Goal: Information Seeking & Learning: Learn about a topic

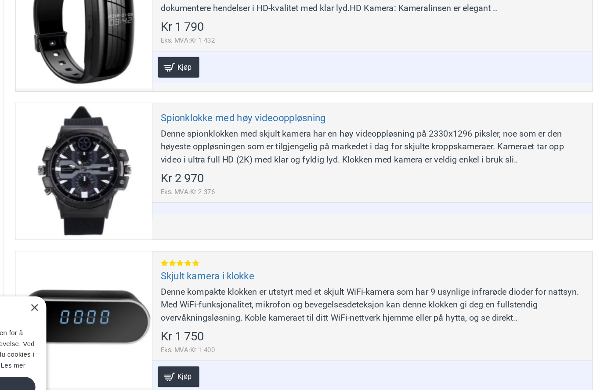
scroll to position [480, 0]
click at [127, 293] on div "×" at bounding box center [130, 296] width 7 height 7
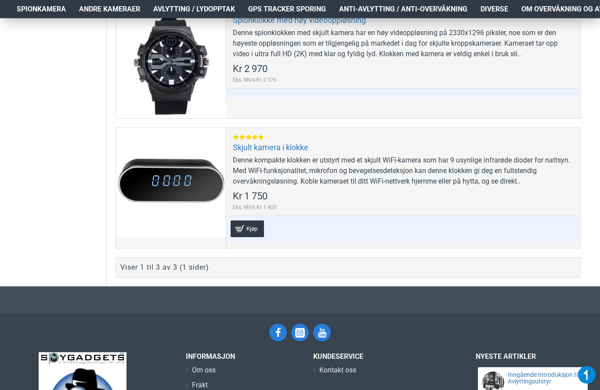
scroll to position [603, 0]
click at [273, 152] on link "Skjult kamera i klokke" at bounding box center [271, 147] width 76 height 10
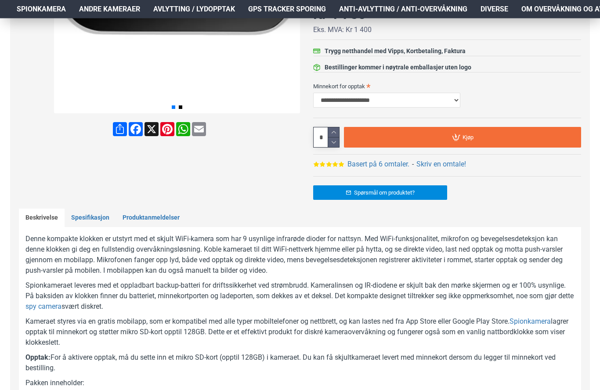
scroll to position [283, 0]
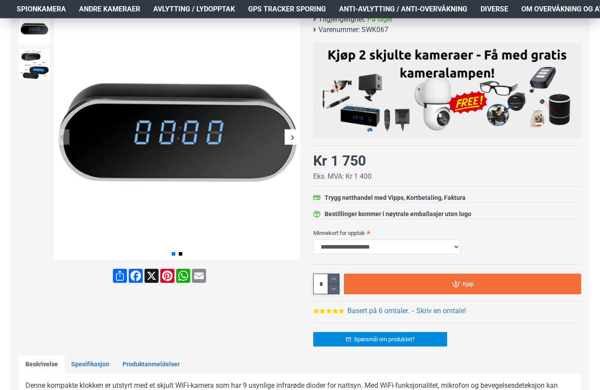
click at [287, 136] on div "Next slide" at bounding box center [292, 137] width 15 height 15
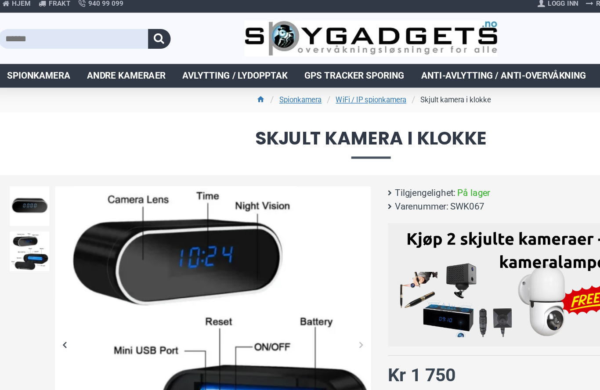
scroll to position [0, 0]
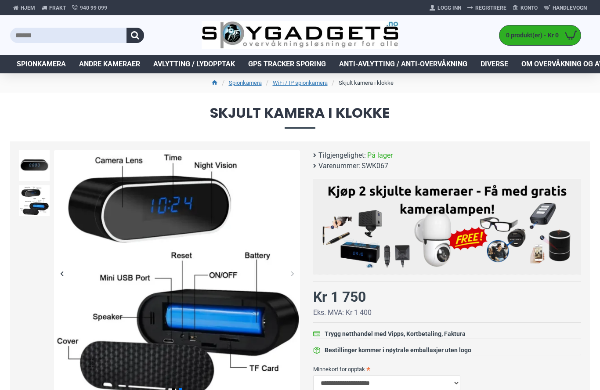
click at [440, 63] on span "Anti-avlytting / Anti-overvåkning" at bounding box center [403, 64] width 128 height 11
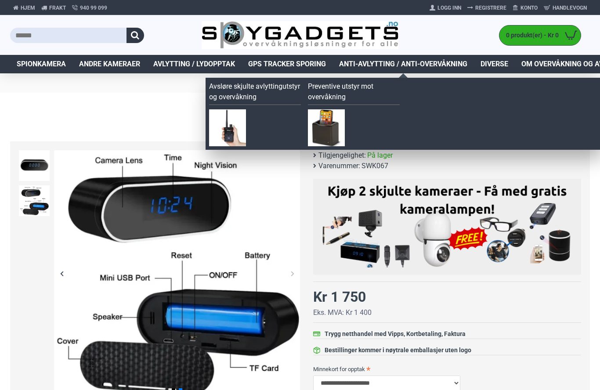
click at [232, 128] on img at bounding box center [227, 127] width 37 height 37
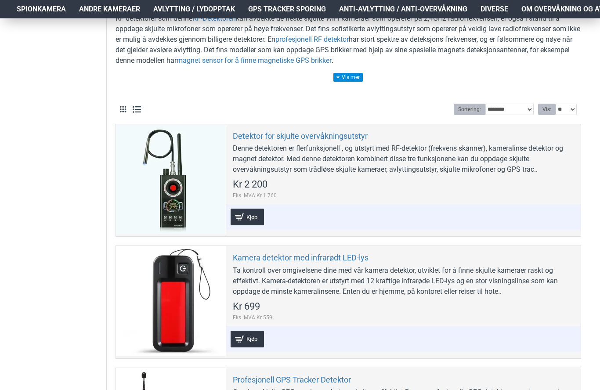
scroll to position [201, 0]
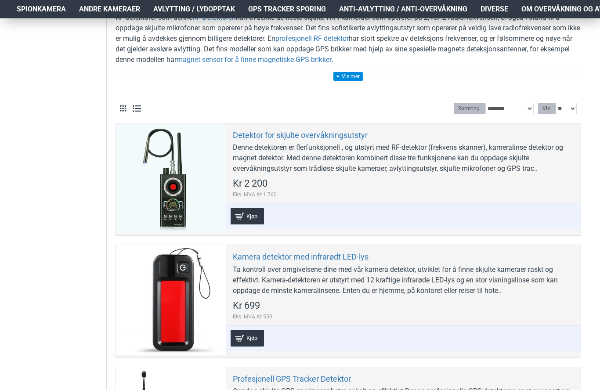
click at [342, 259] on link "Kamera detektor med infrarødt LED-lys" at bounding box center [301, 257] width 136 height 10
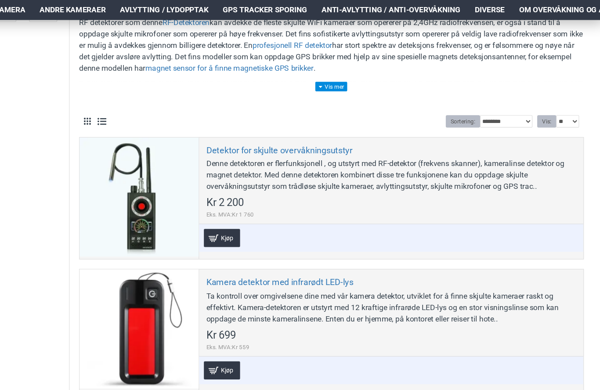
scroll to position [198, 0]
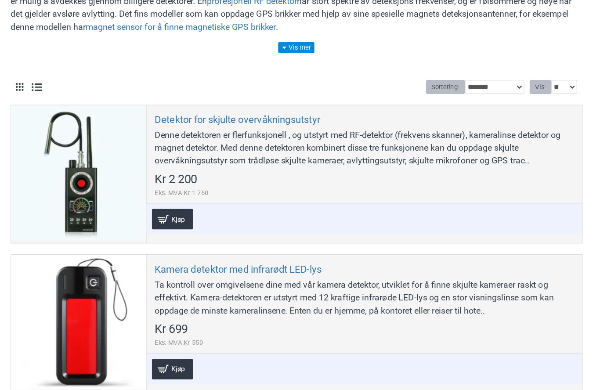
click at [233, 133] on link "Detektor for skjulte overvåkningsutstyr" at bounding box center [300, 138] width 135 height 10
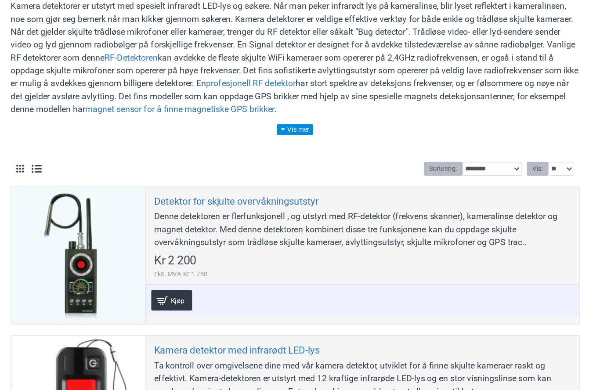
scroll to position [209, 0]
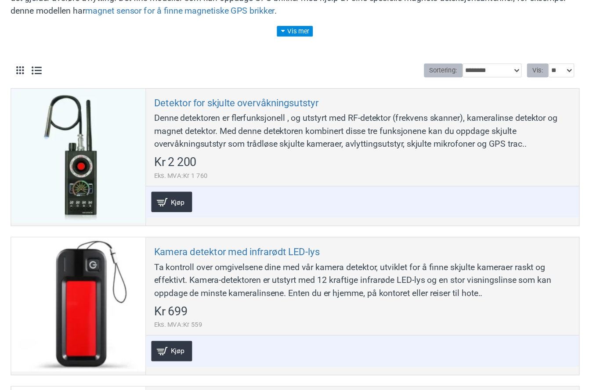
click at [233, 122] on link "Detektor for skjulte overvåkningsutstyr" at bounding box center [300, 127] width 135 height 10
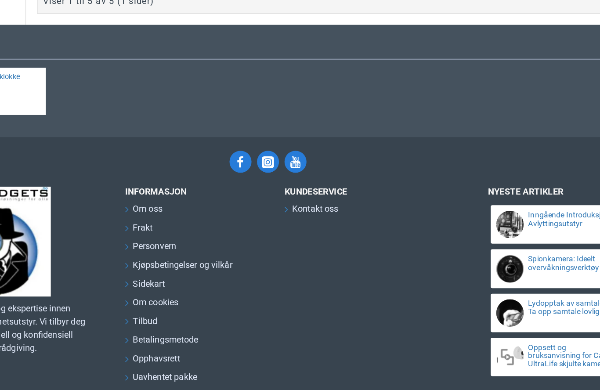
scroll to position [905, 0]
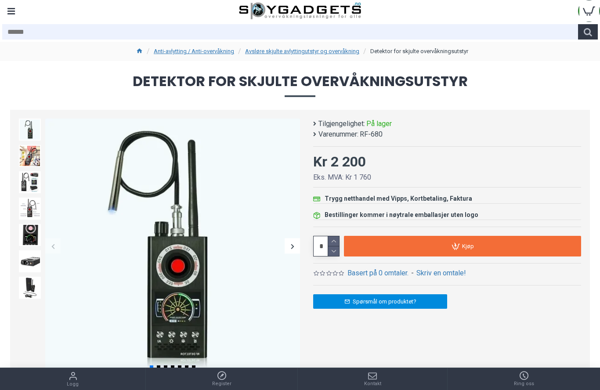
scroll to position [34, 0]
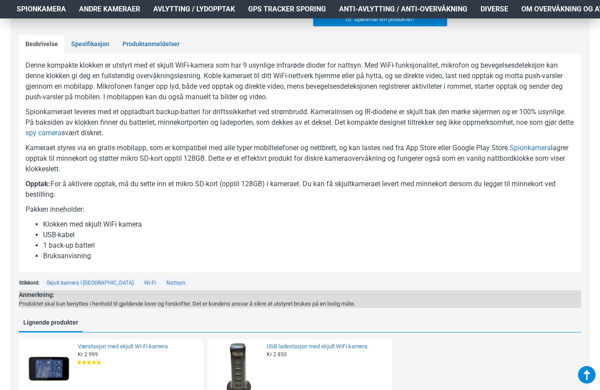
scroll to position [458, 0]
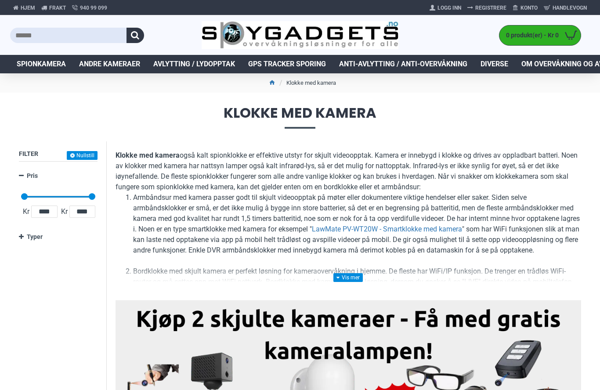
click at [193, 66] on span "Avlytting / Lydopptak" at bounding box center [194, 64] width 82 height 11
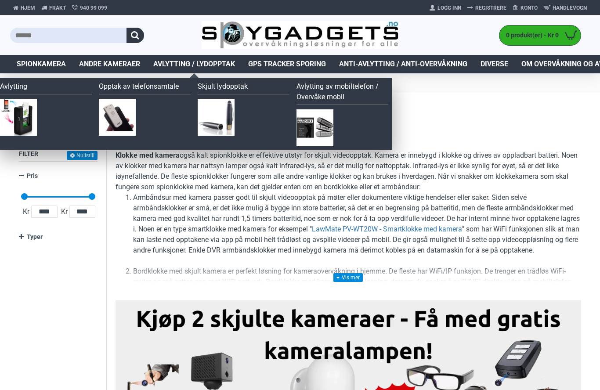
click at [40, 70] on link "Spionkamera" at bounding box center [41, 64] width 62 height 18
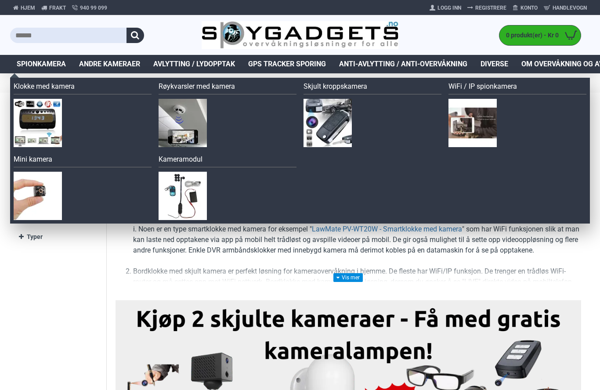
click at [429, 66] on span "Anti-avlytting / Anti-overvåkning" at bounding box center [403, 64] width 128 height 11
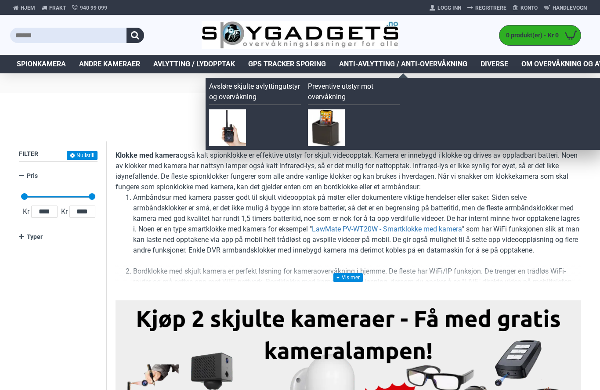
click at [338, 131] on img at bounding box center [326, 127] width 37 height 37
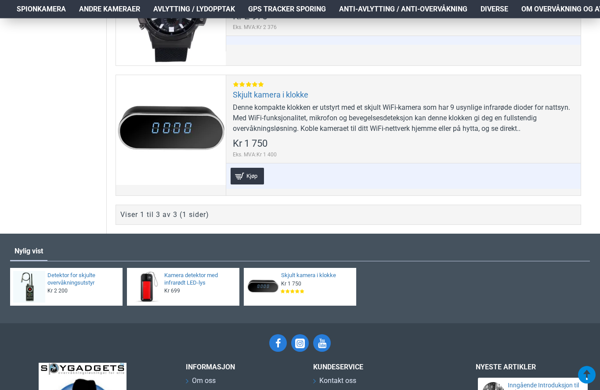
scroll to position [656, 0]
click at [495, 12] on span "Diverse" at bounding box center [494, 9] width 28 height 11
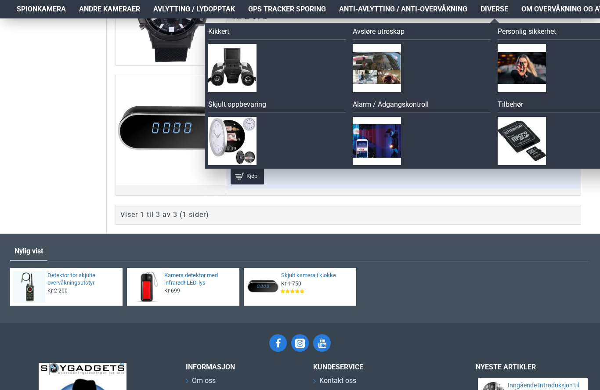
click at [244, 73] on img at bounding box center [232, 68] width 48 height 48
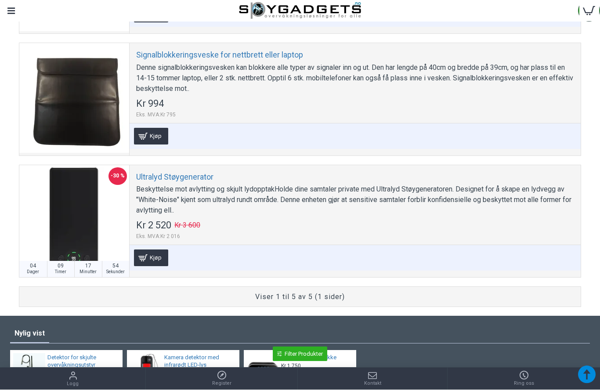
scroll to position [505, 0]
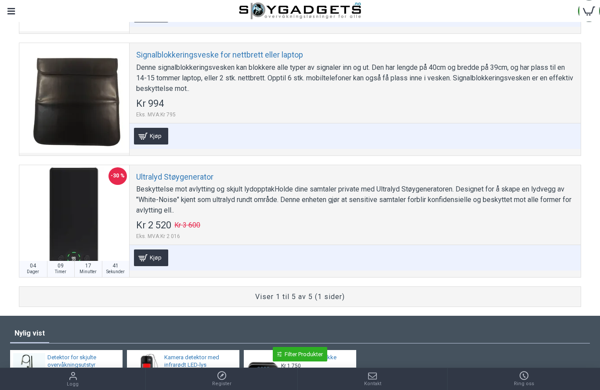
click at [168, 54] on link "Signalblokkeringsveske for nettbrett eller laptop" at bounding box center [219, 55] width 167 height 10
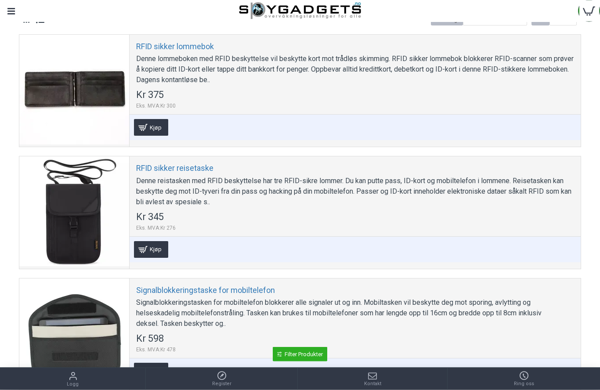
scroll to position [130, 0]
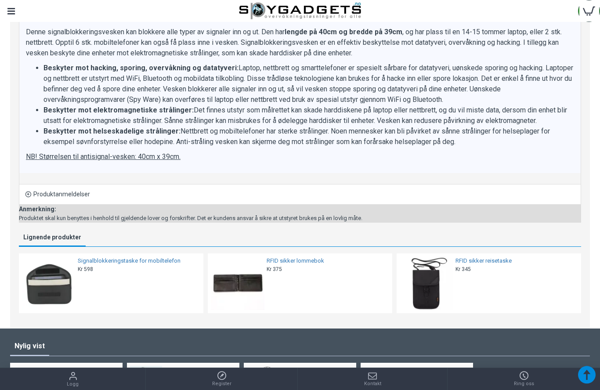
scroll to position [422, 0]
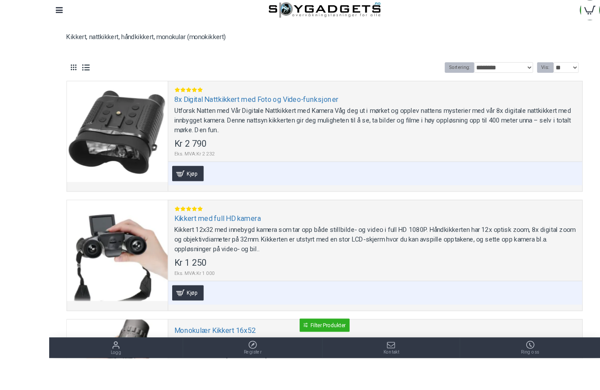
scroll to position [108, 0]
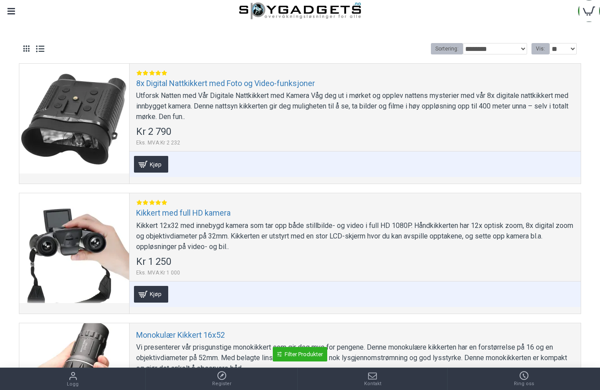
click at [216, 214] on link "Kikkert med full HD kamera" at bounding box center [183, 213] width 94 height 10
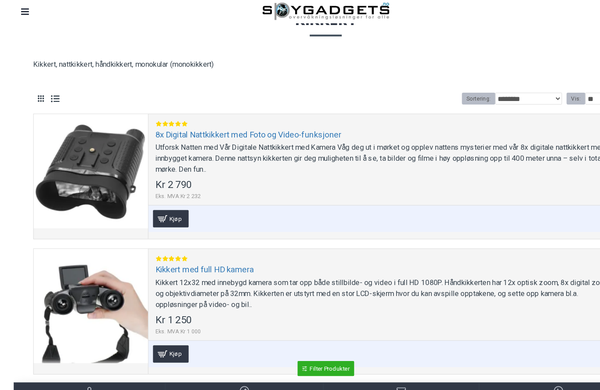
scroll to position [54, 0]
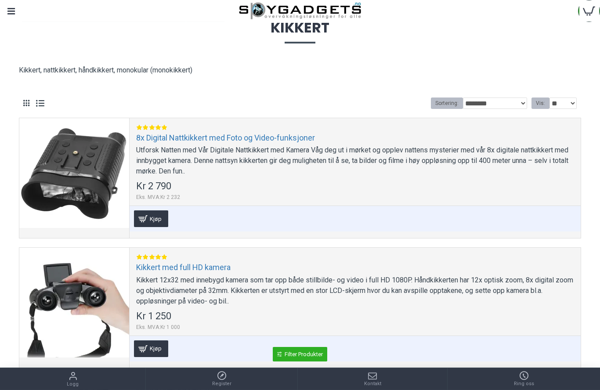
click at [177, 136] on link "8x Digital Nattkikkert med Foto og Video-funksjoner" at bounding box center [225, 138] width 179 height 10
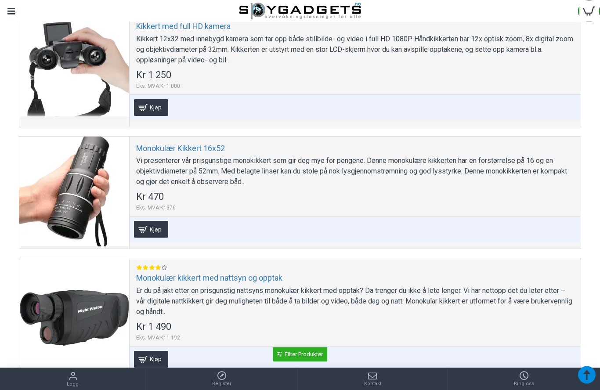
scroll to position [274, 0]
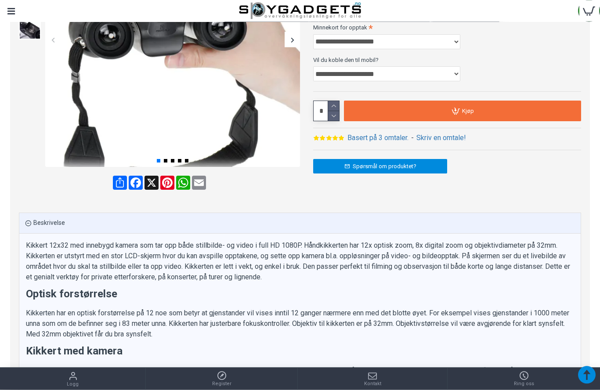
scroll to position [240, 0]
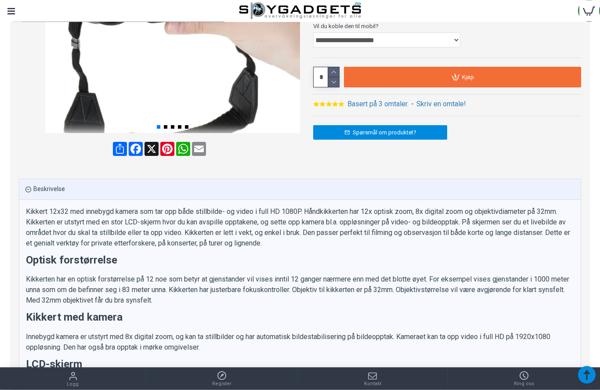
click at [367, 102] on link "Basert på 3 omtaler." at bounding box center [377, 104] width 61 height 11
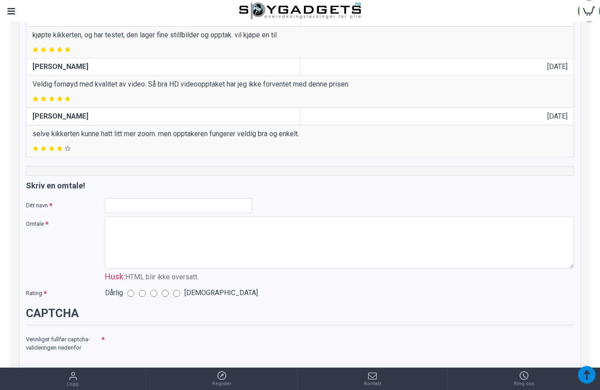
scroll to position [1499, 0]
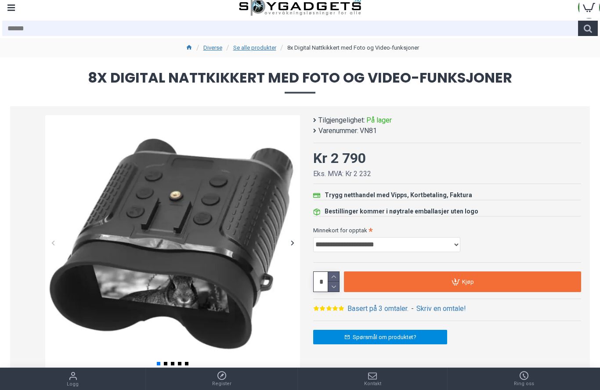
scroll to position [92, 0]
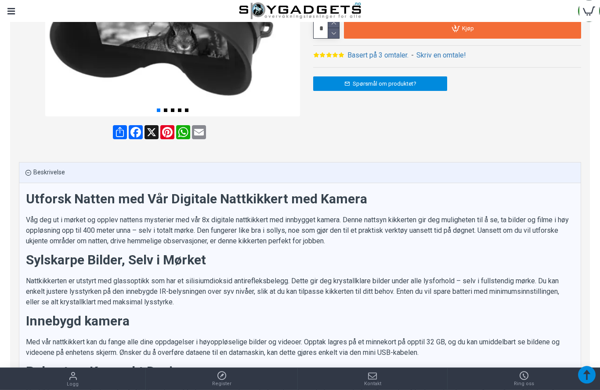
click at [372, 51] on link "Basert på 3 omtaler." at bounding box center [377, 55] width 61 height 11
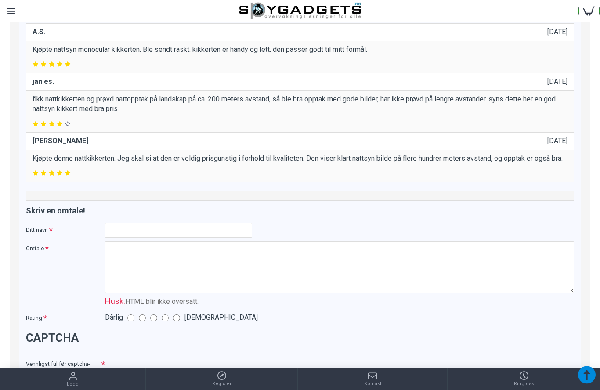
scroll to position [1338, 0]
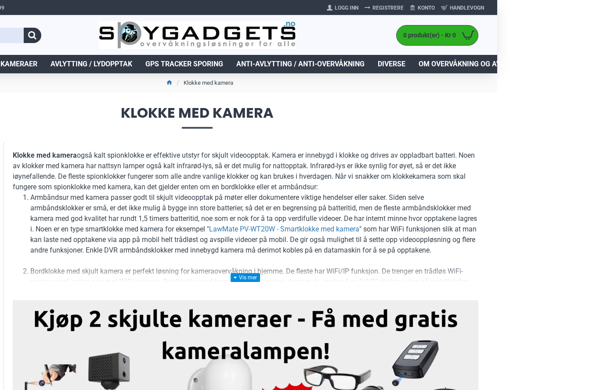
scroll to position [0, 105]
click at [468, 68] on span "Om overvåkning og avlytting" at bounding box center [473, 64] width 110 height 11
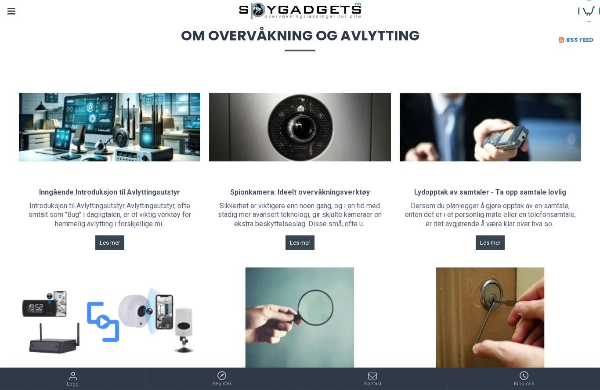
scroll to position [47, 0]
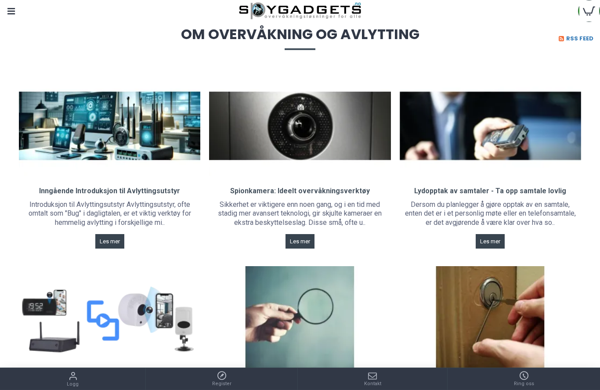
click at [113, 241] on span "Les mer" at bounding box center [110, 241] width 20 height 6
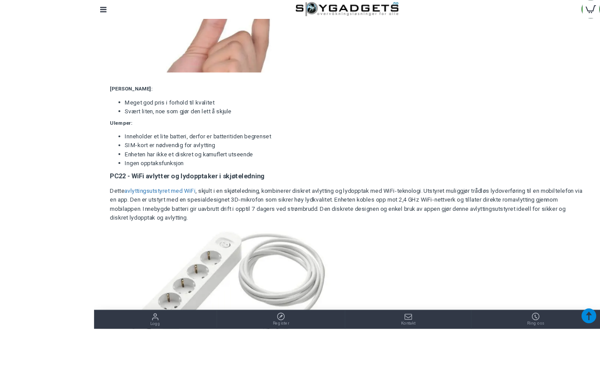
scroll to position [2881, 0]
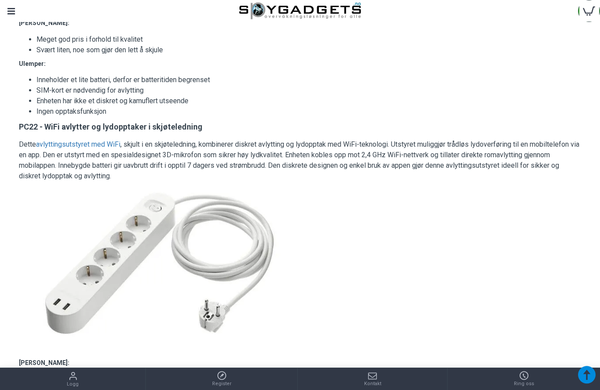
click at [130, 250] on img at bounding box center [159, 265] width 281 height 158
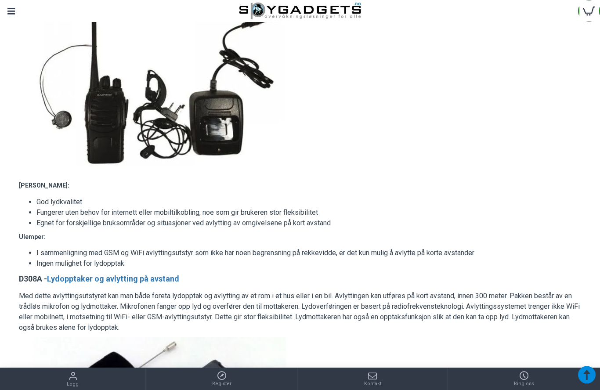
scroll to position [4459, 0]
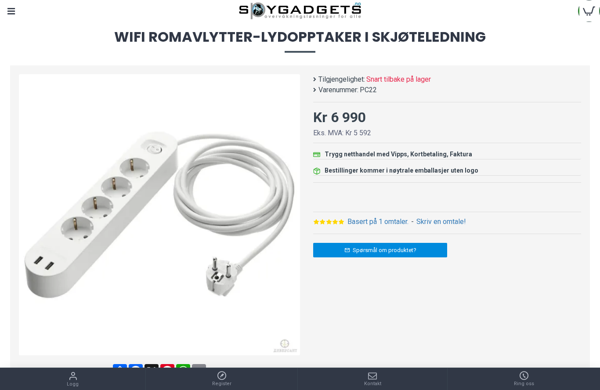
scroll to position [46, 0]
